Goal: Information Seeking & Learning: Learn about a topic

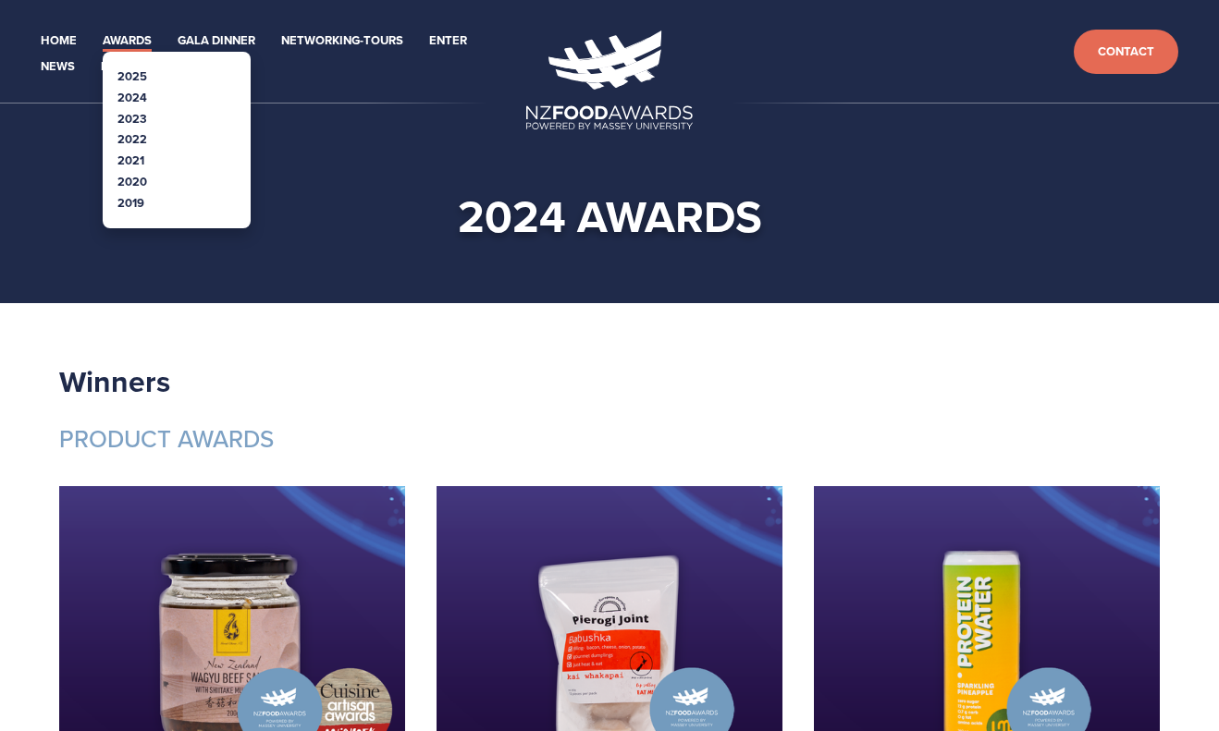
click at [129, 42] on link "Awards" at bounding box center [127, 41] width 49 height 21
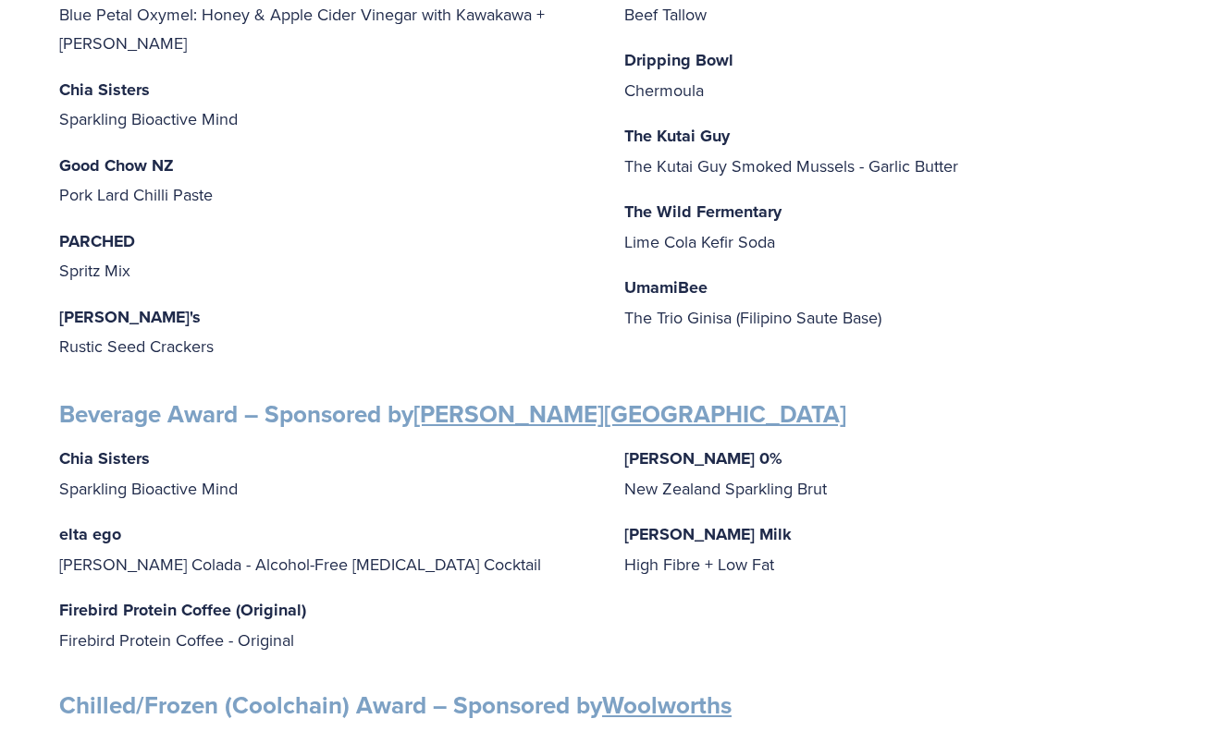
scroll to position [555, 0]
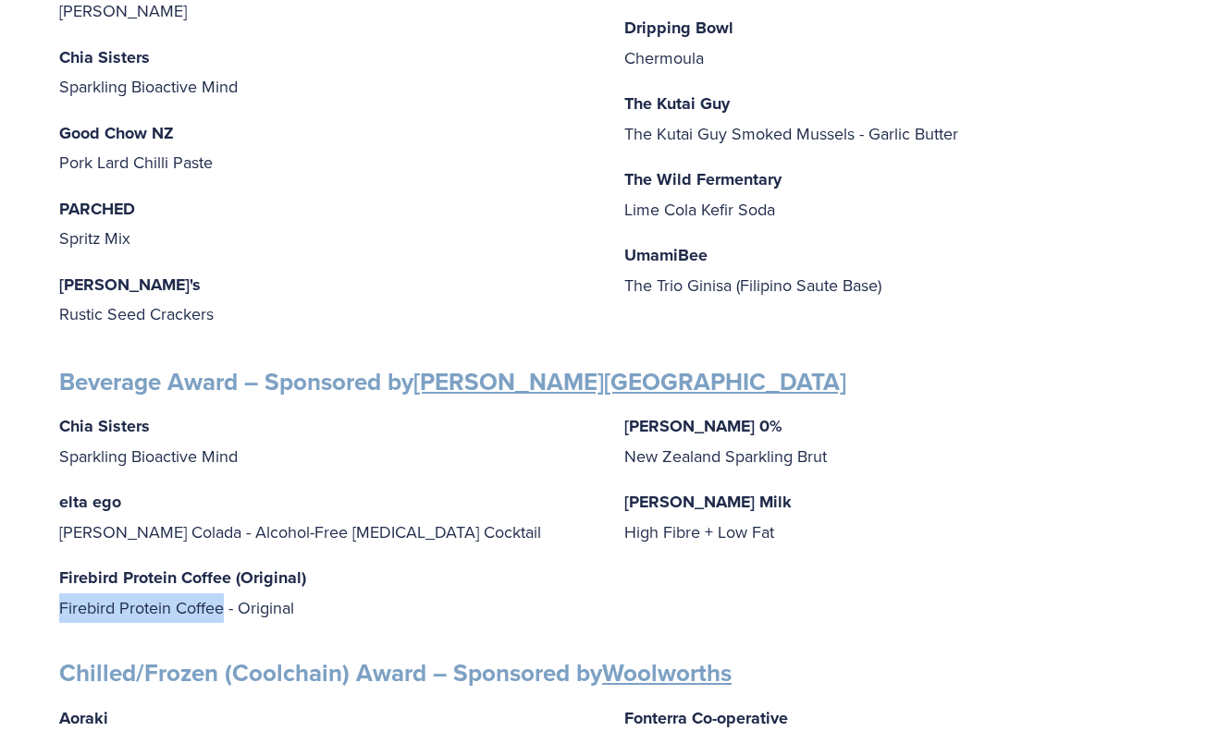
drag, startPoint x: 60, startPoint y: 611, endPoint x: 226, endPoint y: 610, distance: 165.5
click at [226, 610] on p "Firebird Protein Coffee (Original) Firebird Protein Coffee - Original" at bounding box center [326, 592] width 535 height 59
copy p "Firebird Protein Coffee"
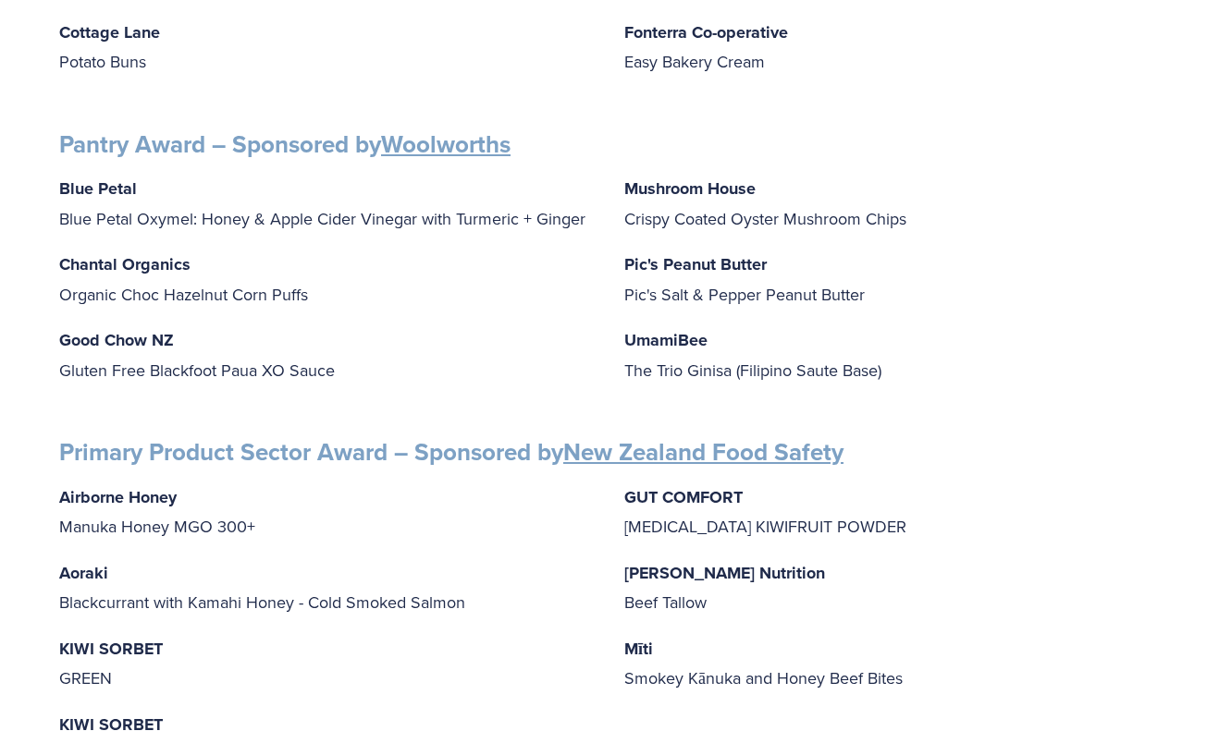
scroll to position [1942, 0]
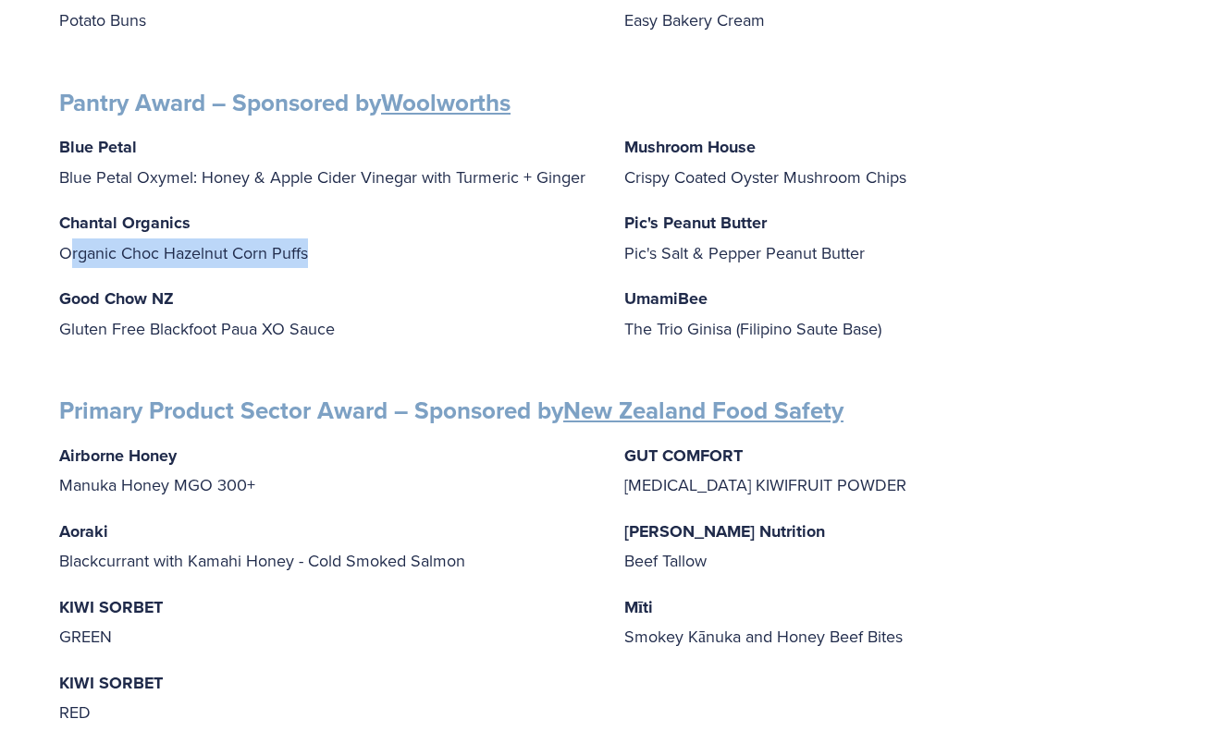
drag, startPoint x: 71, startPoint y: 250, endPoint x: 383, endPoint y: 251, distance: 311.6
click at [383, 251] on p "Chantal Organics Organic Choc Hazelnut Corn Puffs" at bounding box center [326, 237] width 535 height 59
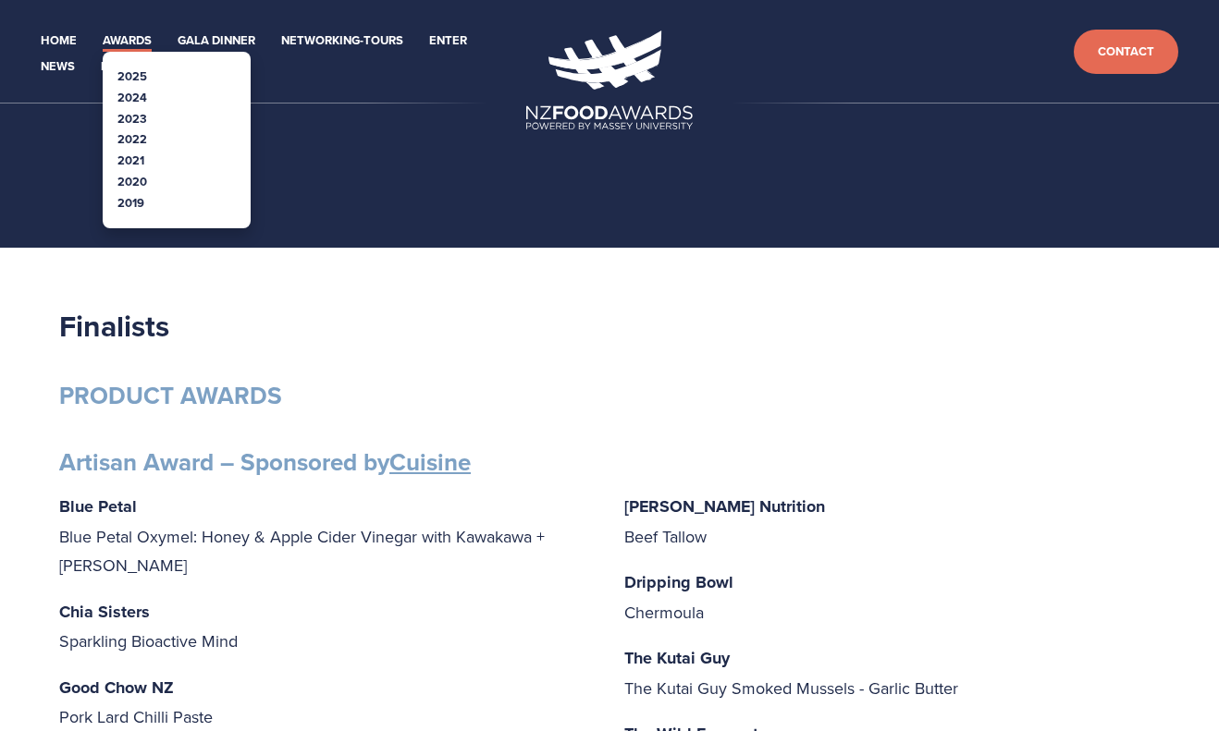
scroll to position [37, 0]
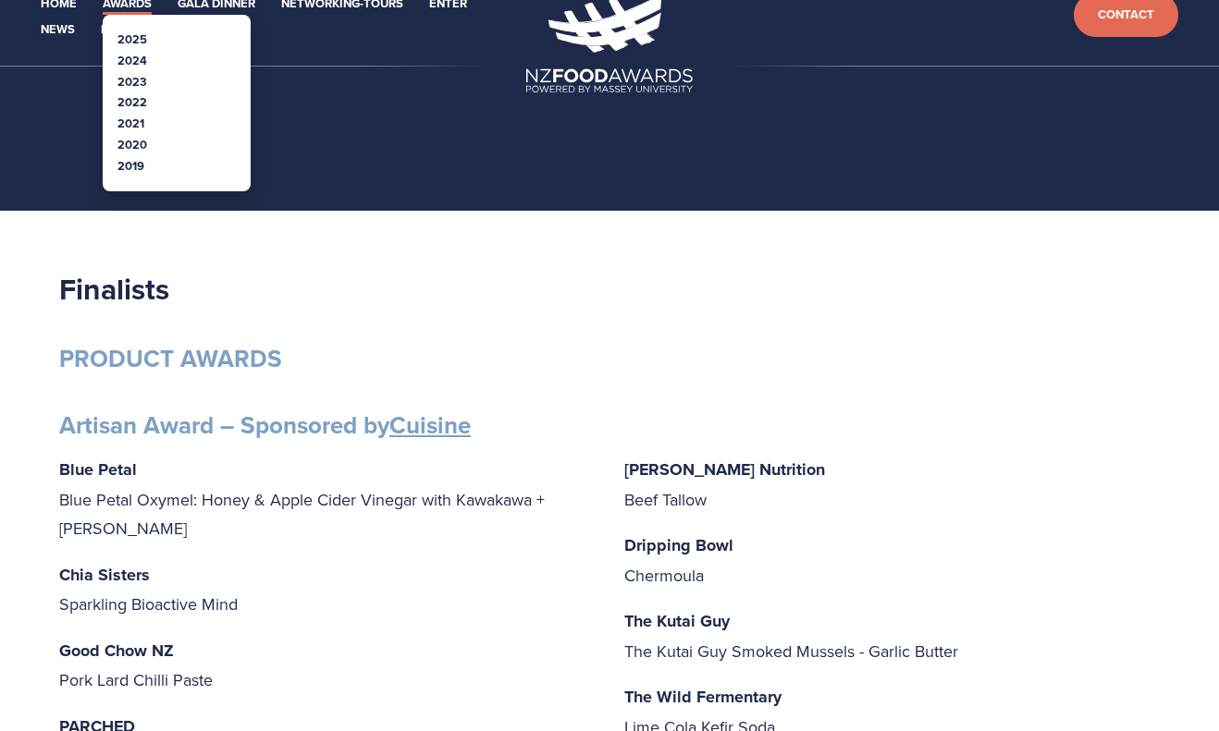
click at [141, 80] on link "2023" at bounding box center [132, 82] width 30 height 18
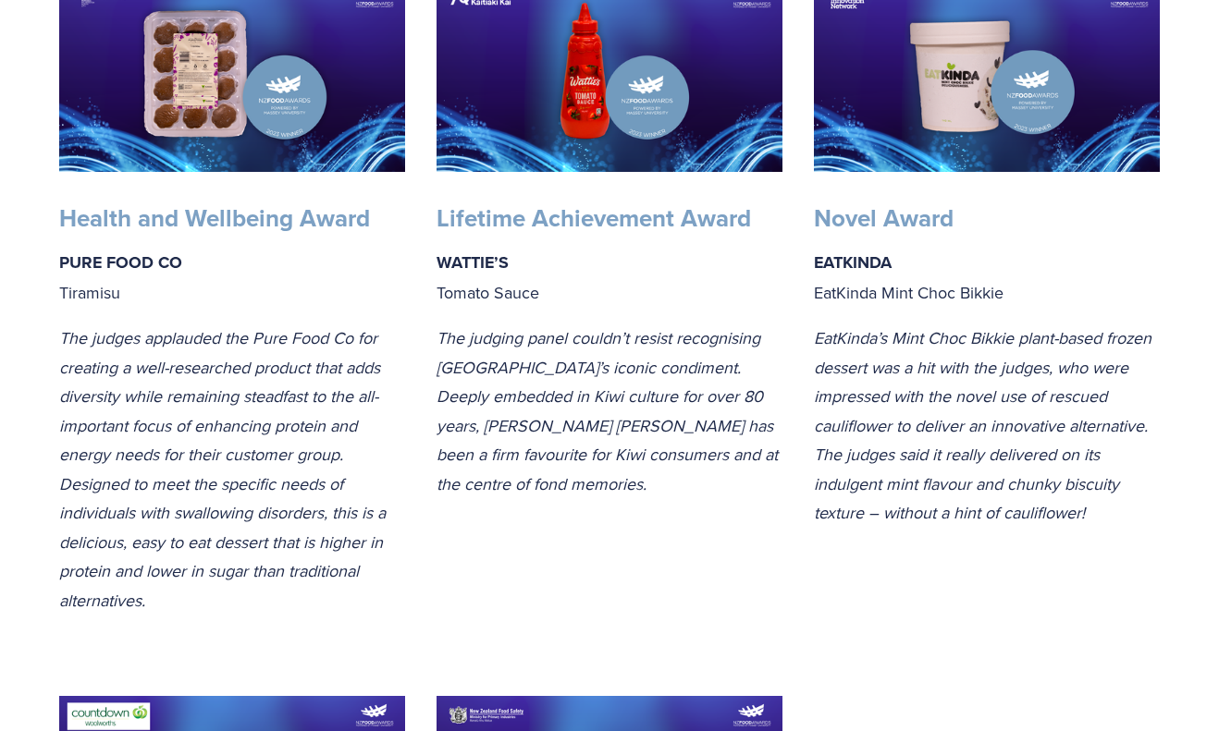
scroll to position [1942, 0]
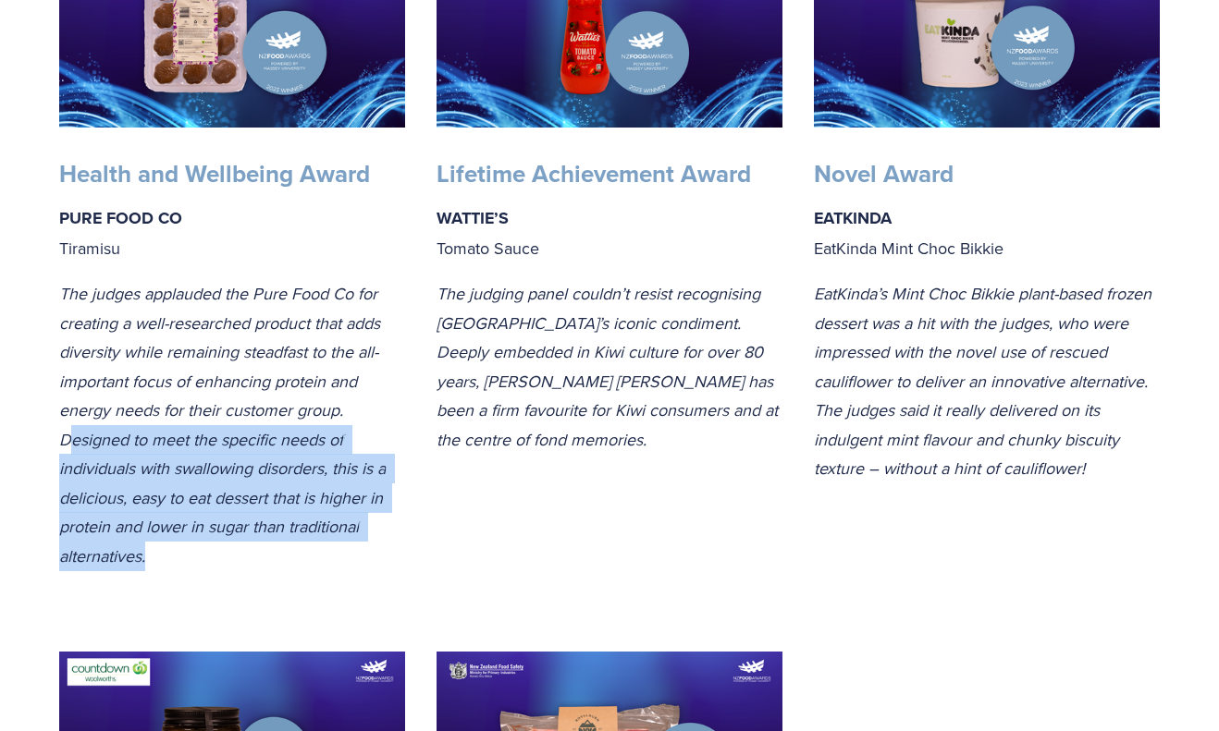
drag, startPoint x: 68, startPoint y: 443, endPoint x: 183, endPoint y: 555, distance: 160.2
click at [183, 555] on p "The judges applauded the Pure Food Co for creating a well-researched product th…" at bounding box center [232, 424] width 346 height 291
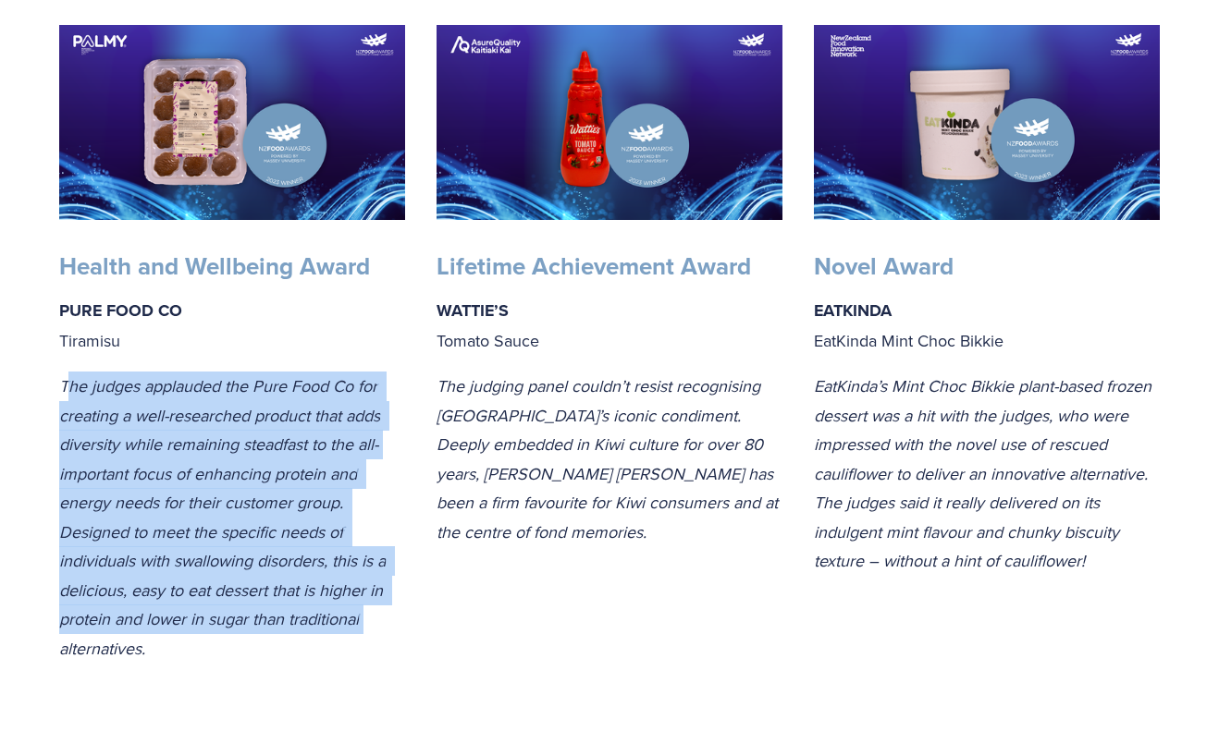
drag, startPoint x: 67, startPoint y: 382, endPoint x: 378, endPoint y: 617, distance: 390.2
click at [385, 632] on p "The judges applauded the Pure Food Co for creating a well-researched product th…" at bounding box center [232, 517] width 346 height 291
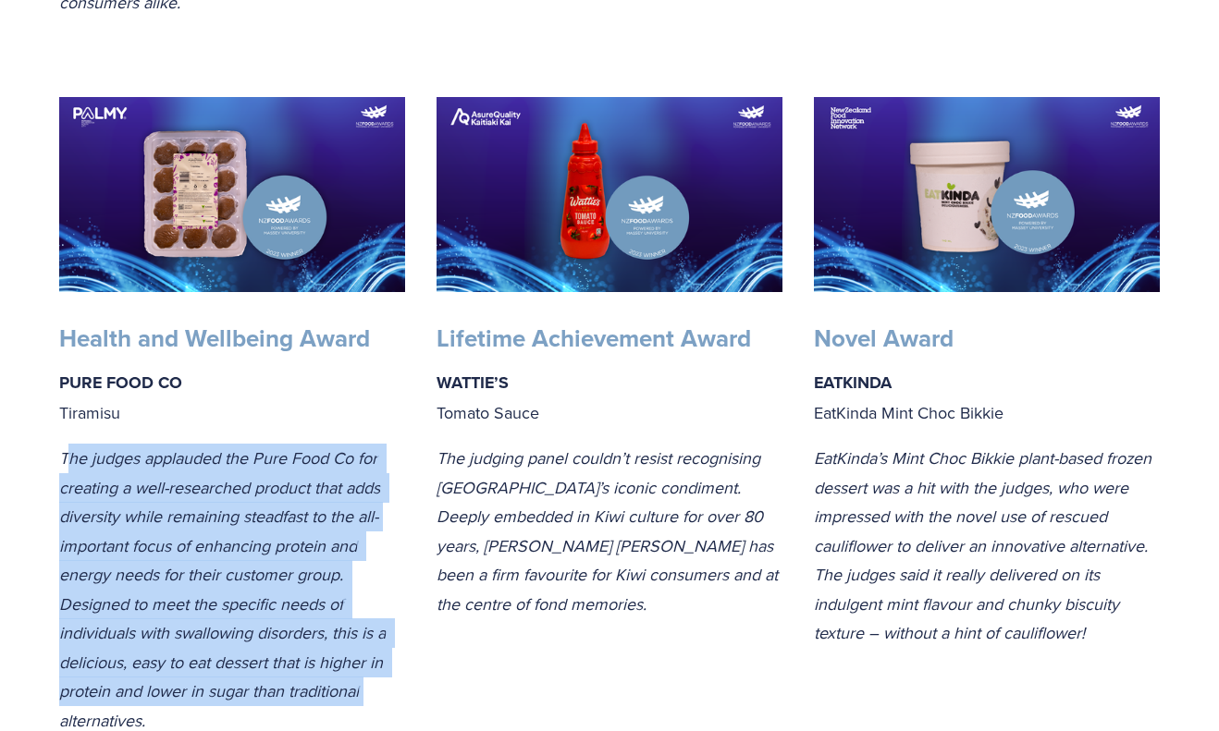
scroll to position [1757, 0]
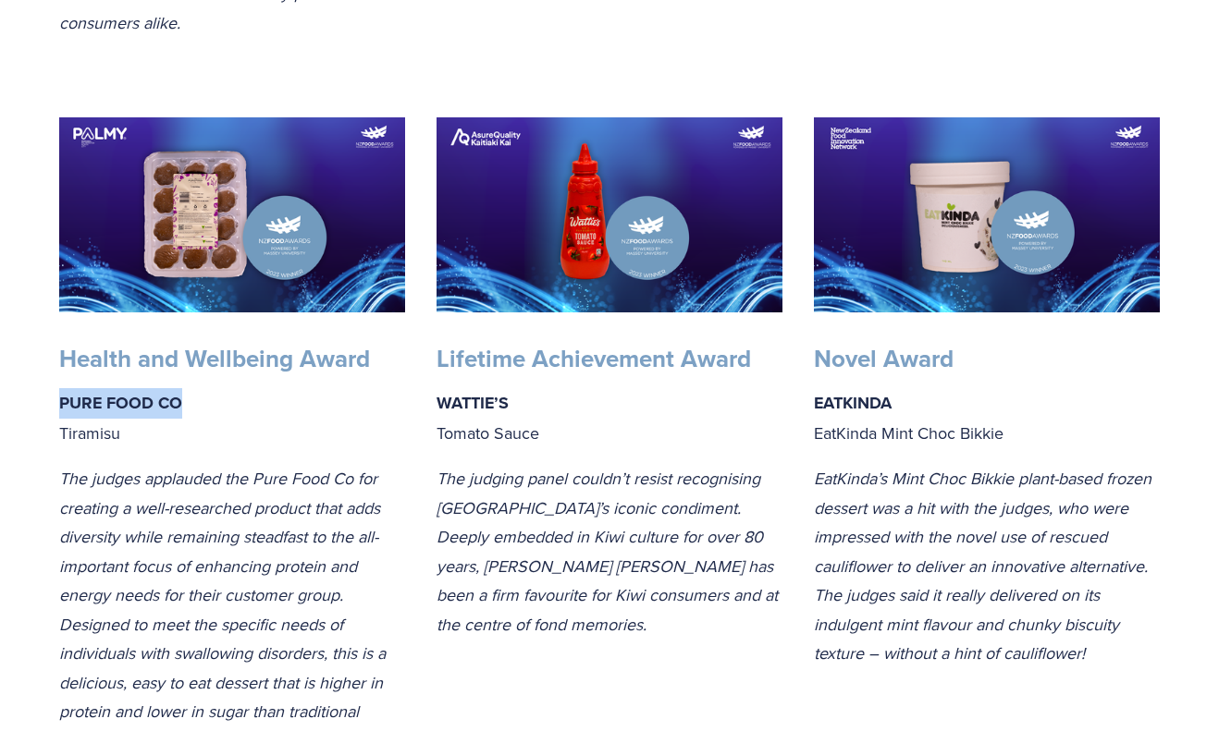
drag, startPoint x: 203, startPoint y: 402, endPoint x: 49, endPoint y: 403, distance: 154.4
click at [49, 403] on div "Health and Wellbeing Award PURE FOOD CO Tiramisu The judges applauded the Pure …" at bounding box center [231, 550] width 377 height 444
copy strong "PURE FOOD CO"
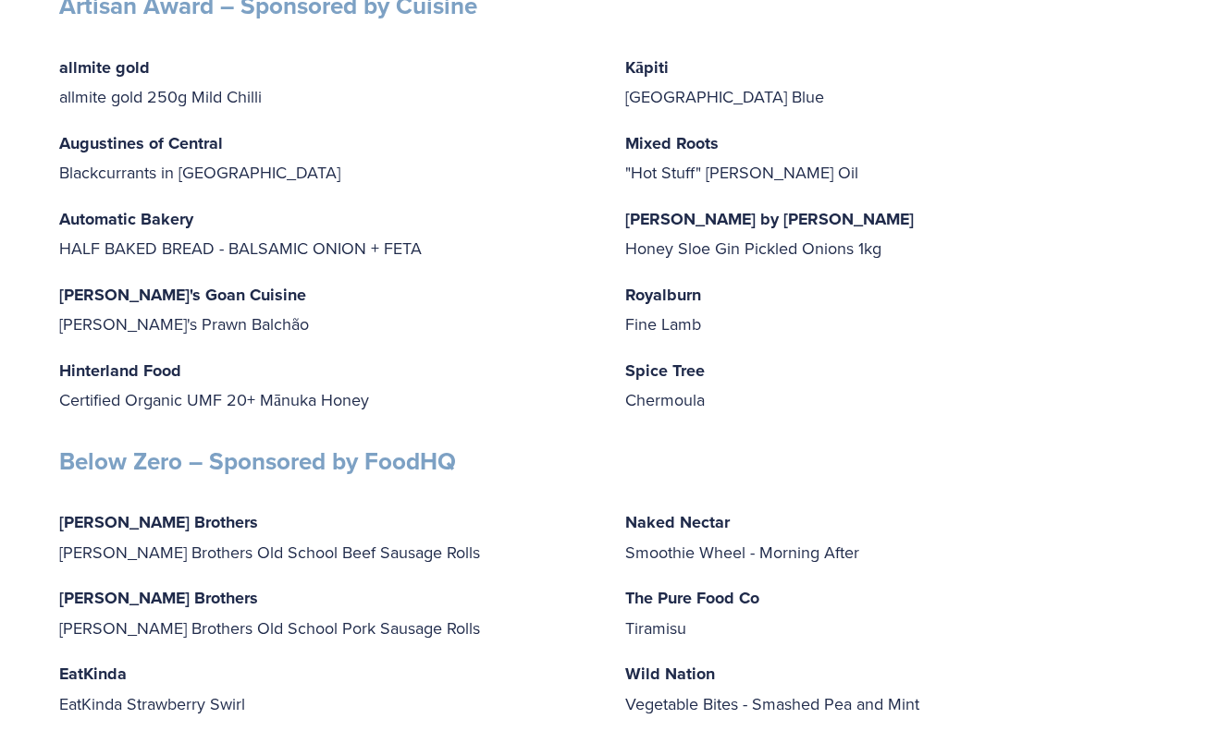
scroll to position [3514, 0]
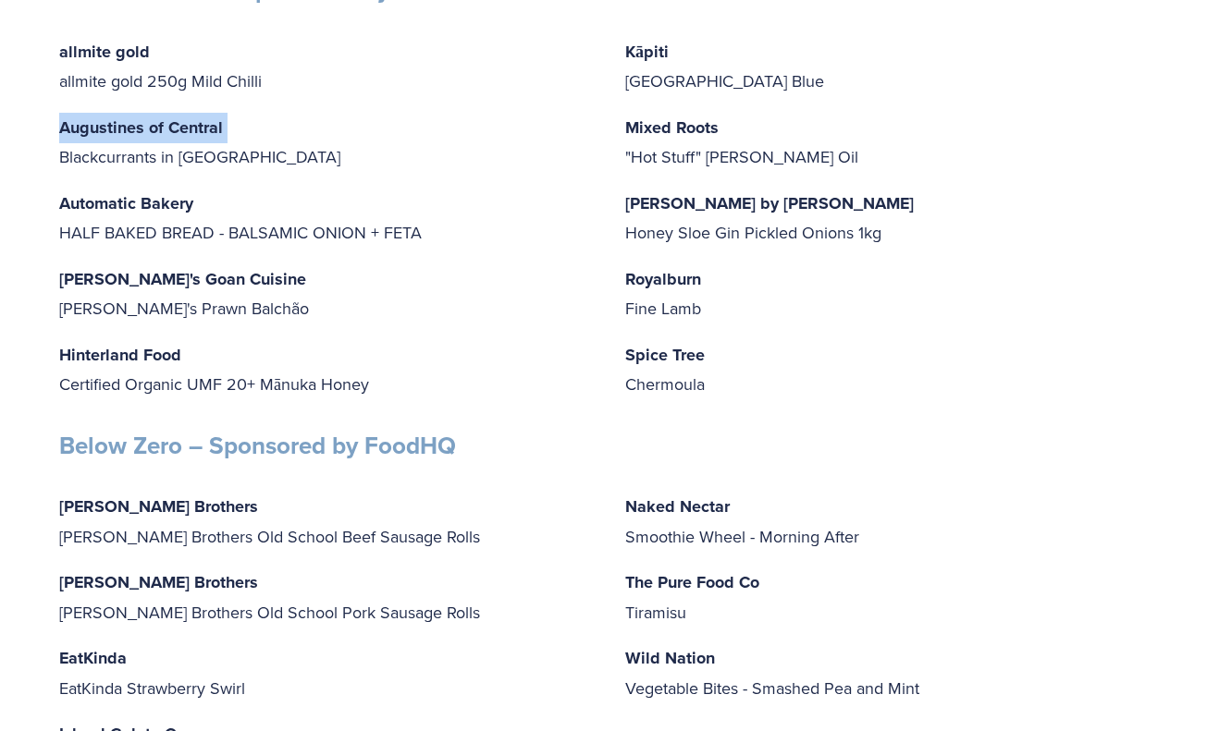
drag, startPoint x: 230, startPoint y: 128, endPoint x: 43, endPoint y: 134, distance: 187.8
click at [43, 134] on div "Winners Supreme Winner Award [PERSON_NAME] Alcohol Free Vanilla Paste The judge…" at bounding box center [609, 45] width 1219 height 6511
copy p "Augustines of Central"
